Goal: Information Seeking & Learning: Learn about a topic

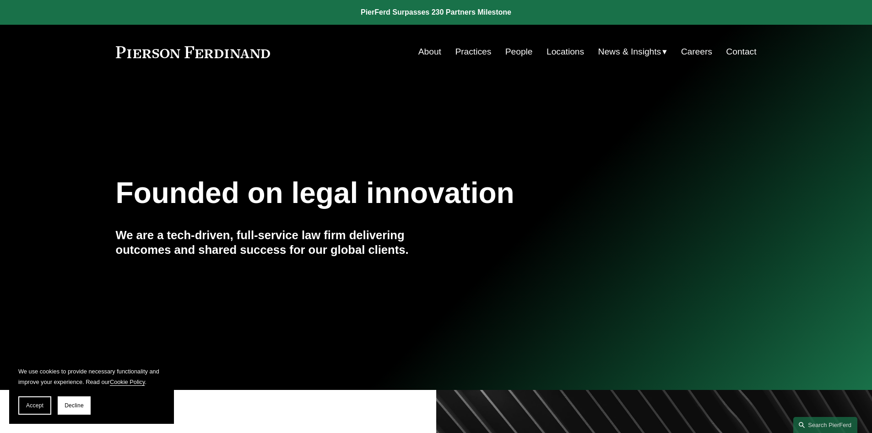
click at [702, 49] on link "Careers" at bounding box center [696, 51] width 31 height 17
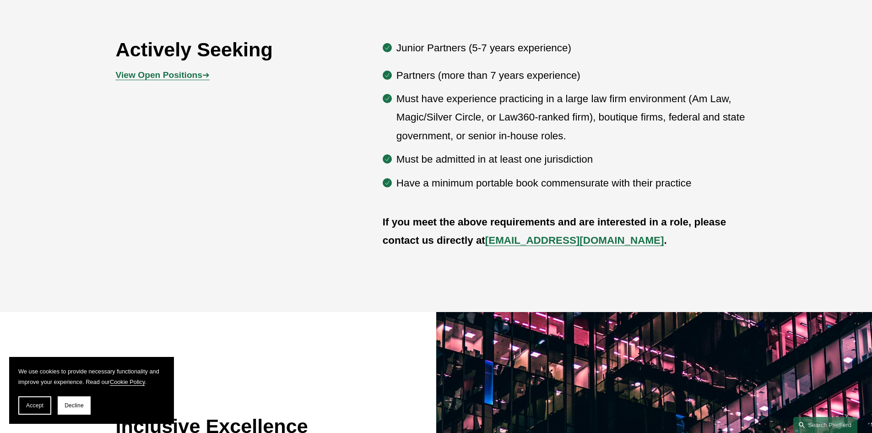
scroll to position [550, 0]
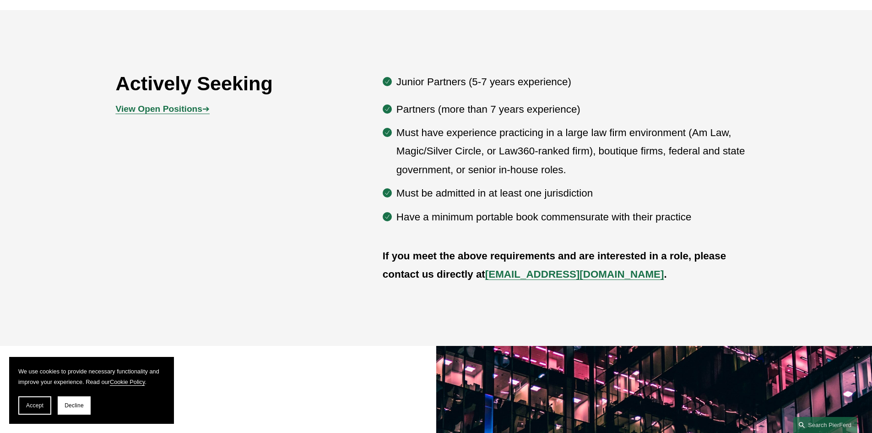
click at [167, 101] on div "View Open Positions ➔" at bounding box center [196, 108] width 160 height 27
click at [167, 107] on strong "View Open Positions" at bounding box center [159, 109] width 87 height 10
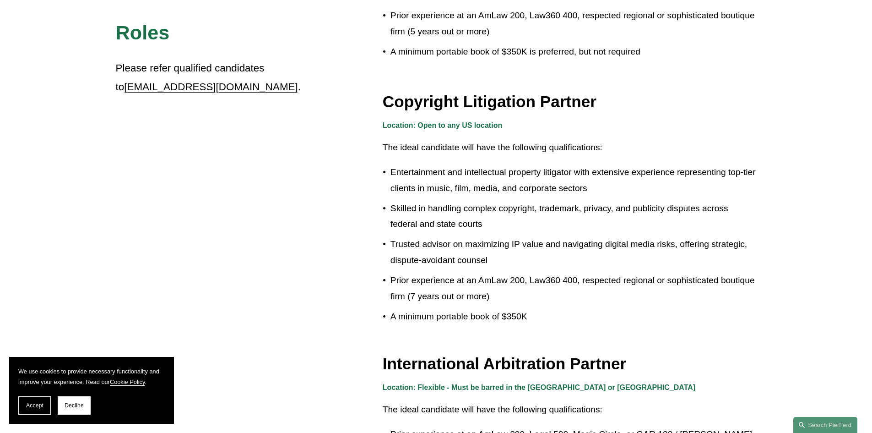
scroll to position [1018, 0]
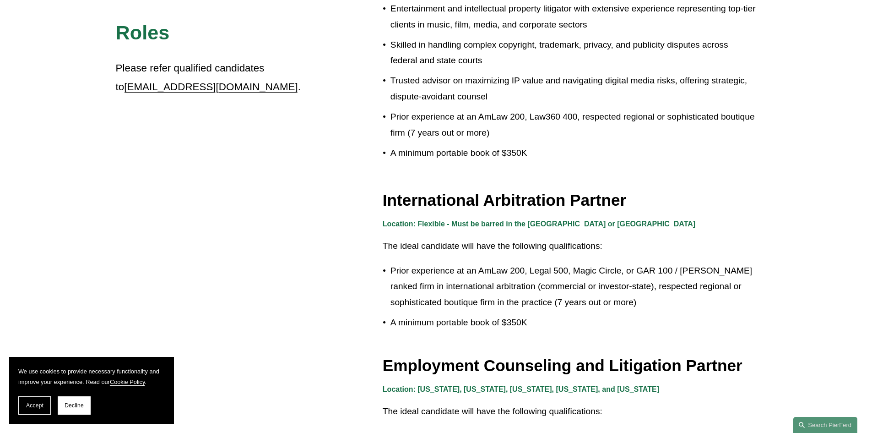
drag, startPoint x: 871, startPoint y: 249, endPoint x: 874, endPoint y: 307, distance: 58.2
click at [872, 307] on html "We use cookies to provide necessary functionality and improve your experience. …" at bounding box center [436, 29] width 872 height 2095
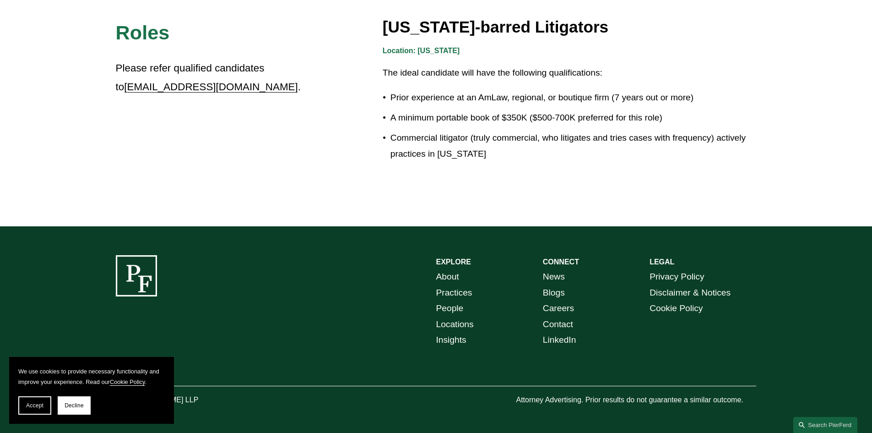
scroll to position [49, 0]
